Goal: Find specific page/section: Find specific page/section

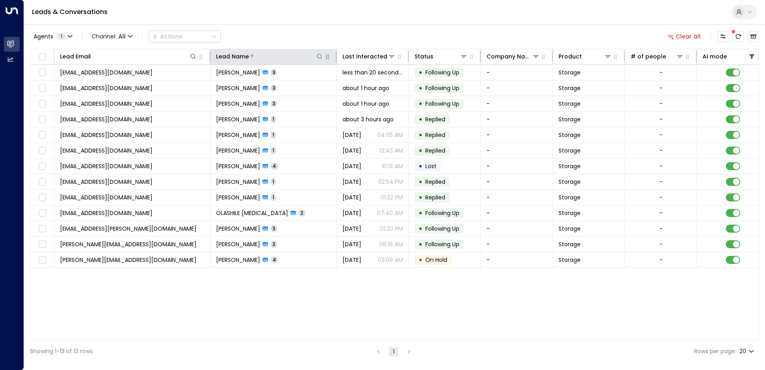
click at [315, 58] on div at bounding box center [286, 56] width 75 height 8
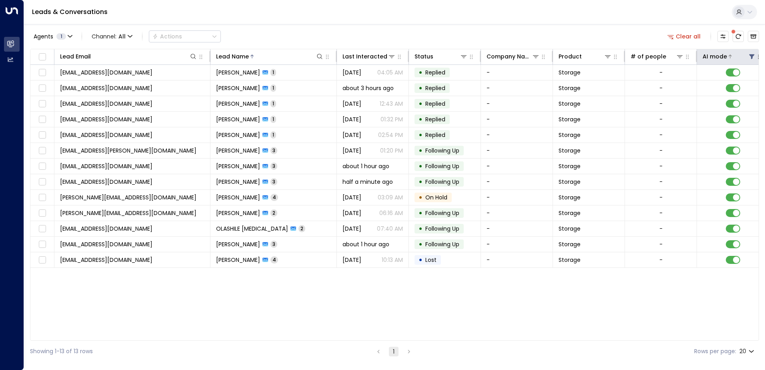
click at [748, 54] on icon at bounding box center [751, 56] width 6 height 6
click at [668, 86] on div "Off" at bounding box center [703, 88] width 112 height 8
click at [753, 120] on button "Apply" at bounding box center [747, 120] width 23 height 11
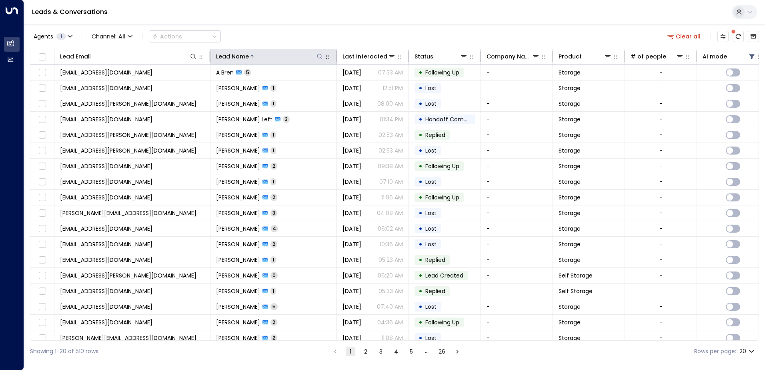
click at [319, 55] on icon at bounding box center [319, 56] width 6 height 6
type input "**"
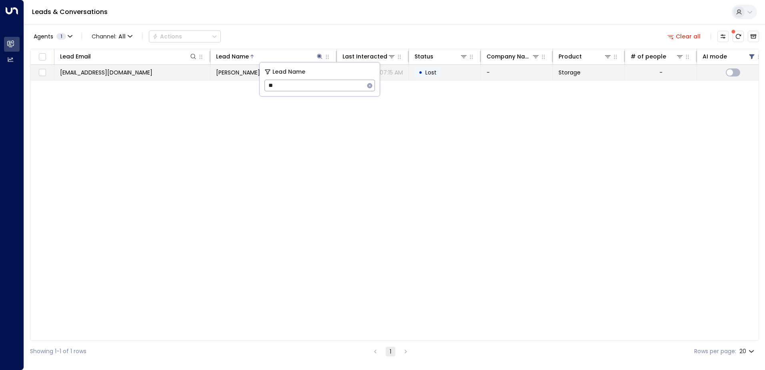
click at [220, 76] on span "[PERSON_NAME]" at bounding box center [238, 72] width 44 height 8
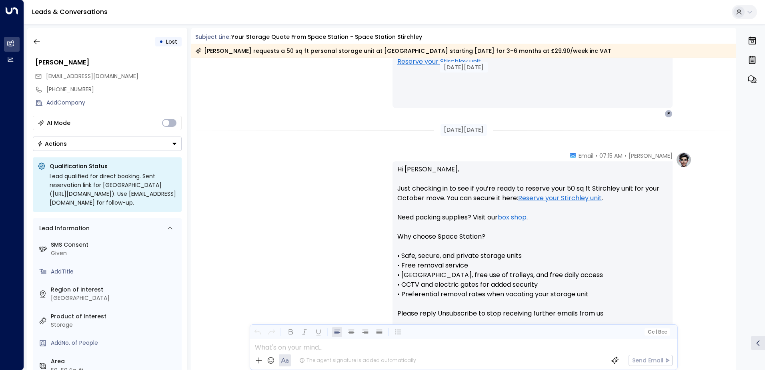
scroll to position [596, 0]
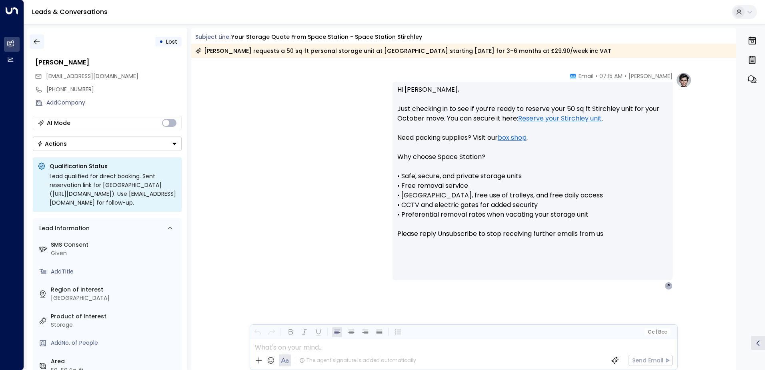
click at [39, 44] on icon "button" at bounding box center [37, 42] width 8 height 8
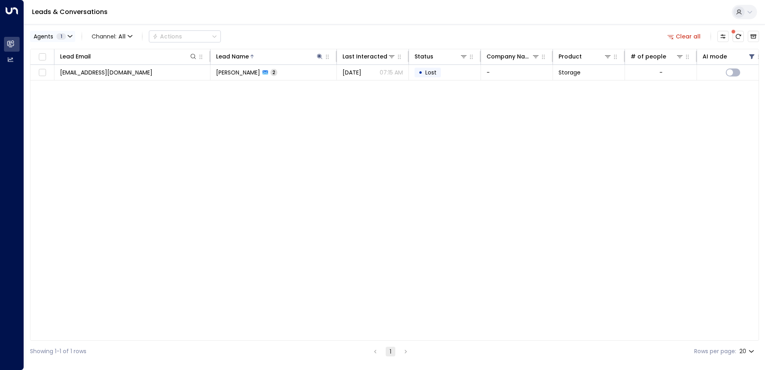
click at [70, 32] on button "Agents 1" at bounding box center [52, 36] width 45 height 11
click at [70, 34] on div at bounding box center [382, 185] width 765 height 370
